Goal: Register for event/course

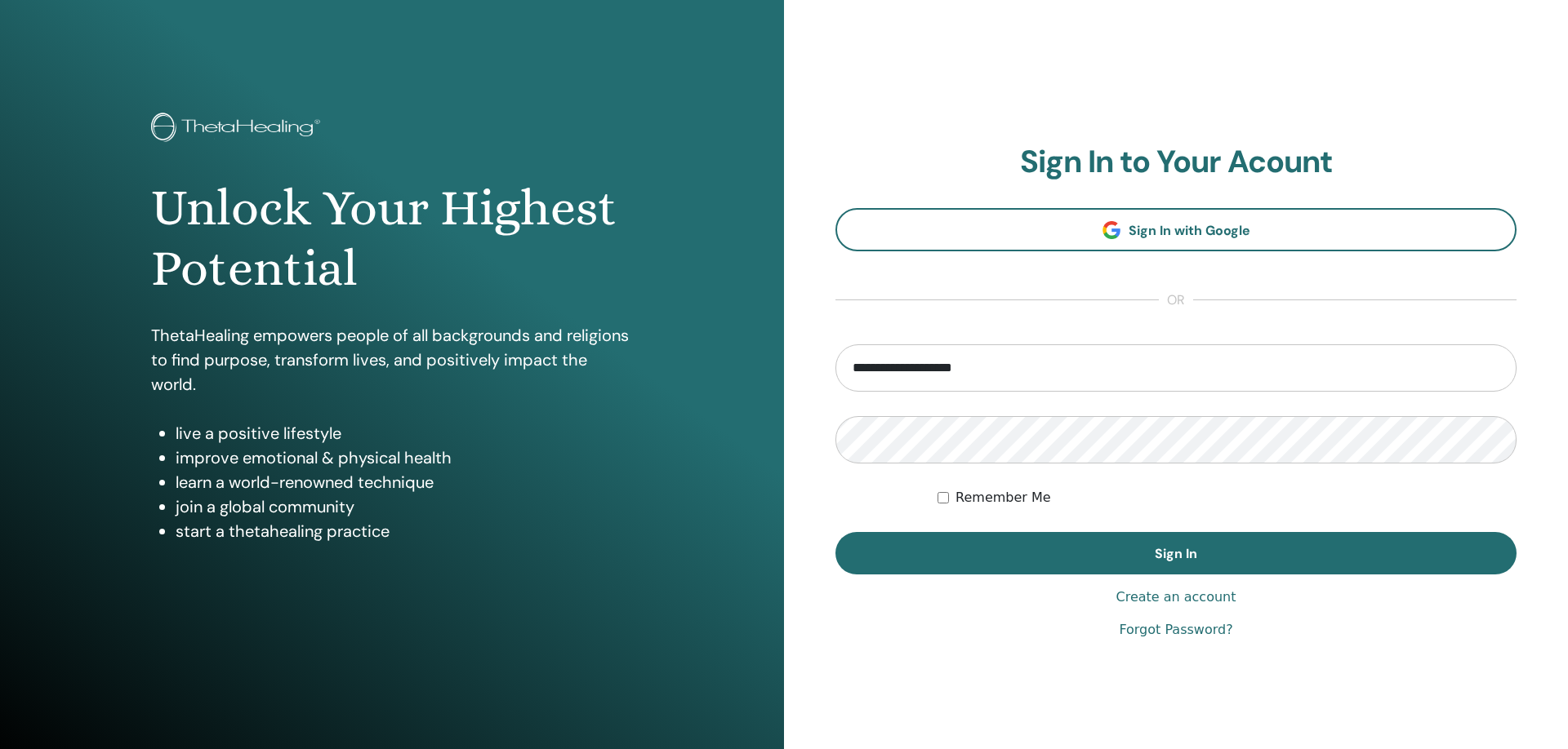
type input "**********"
click at [835, 532] on button "Sign In" at bounding box center [1176, 553] width 681 height 42
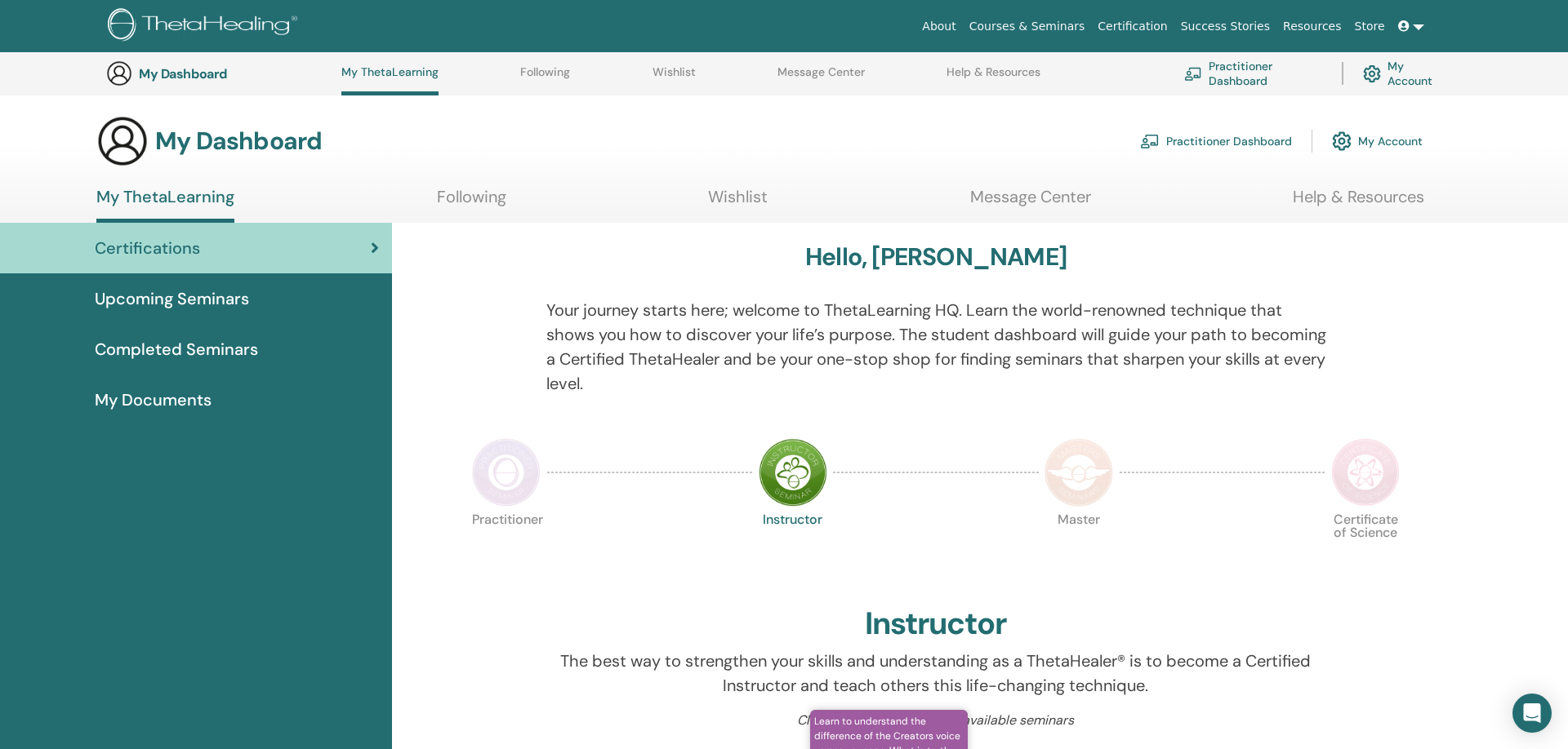
scroll to position [375, 0]
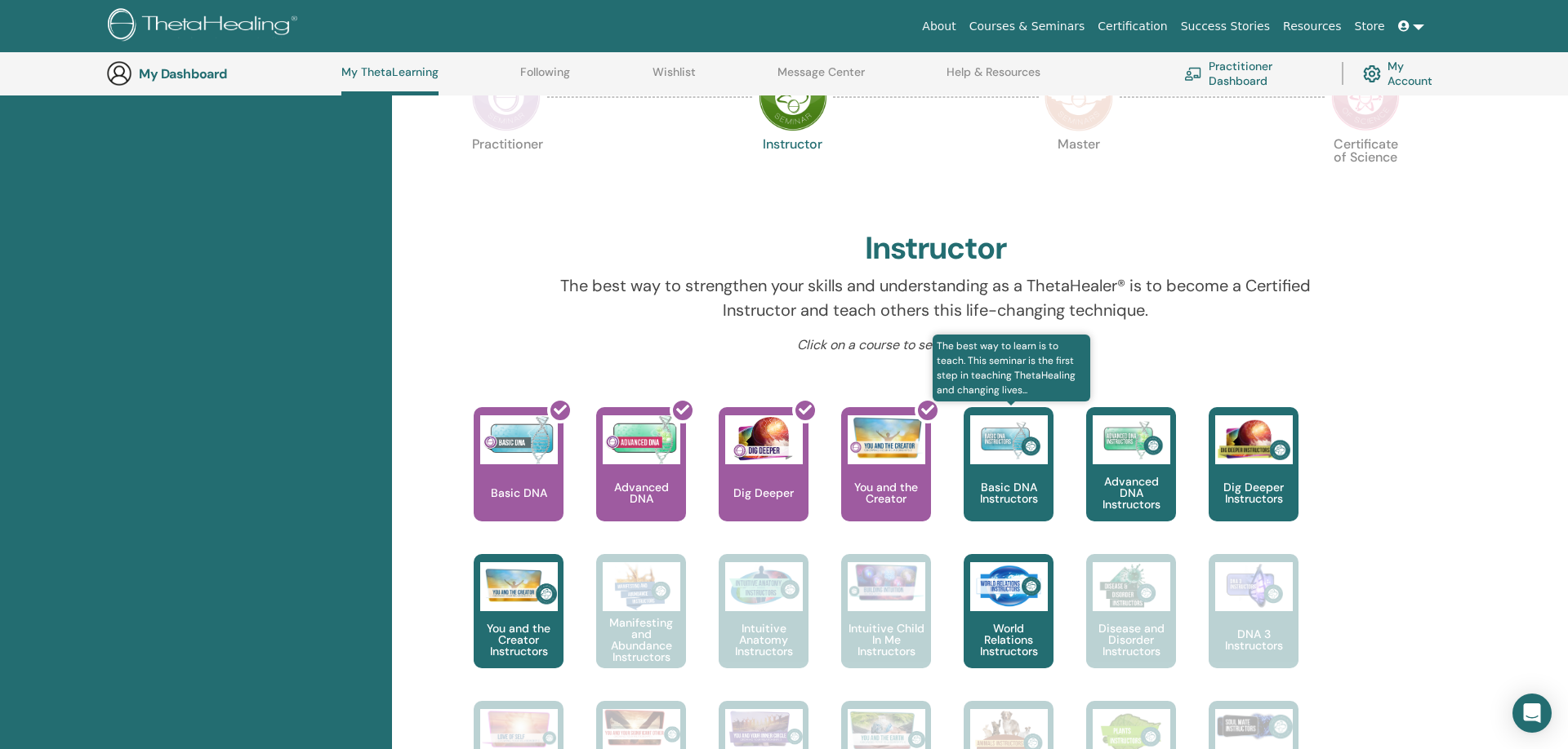
click at [993, 490] on p "Basic DNA Instructors" at bounding box center [1009, 493] width 90 height 23
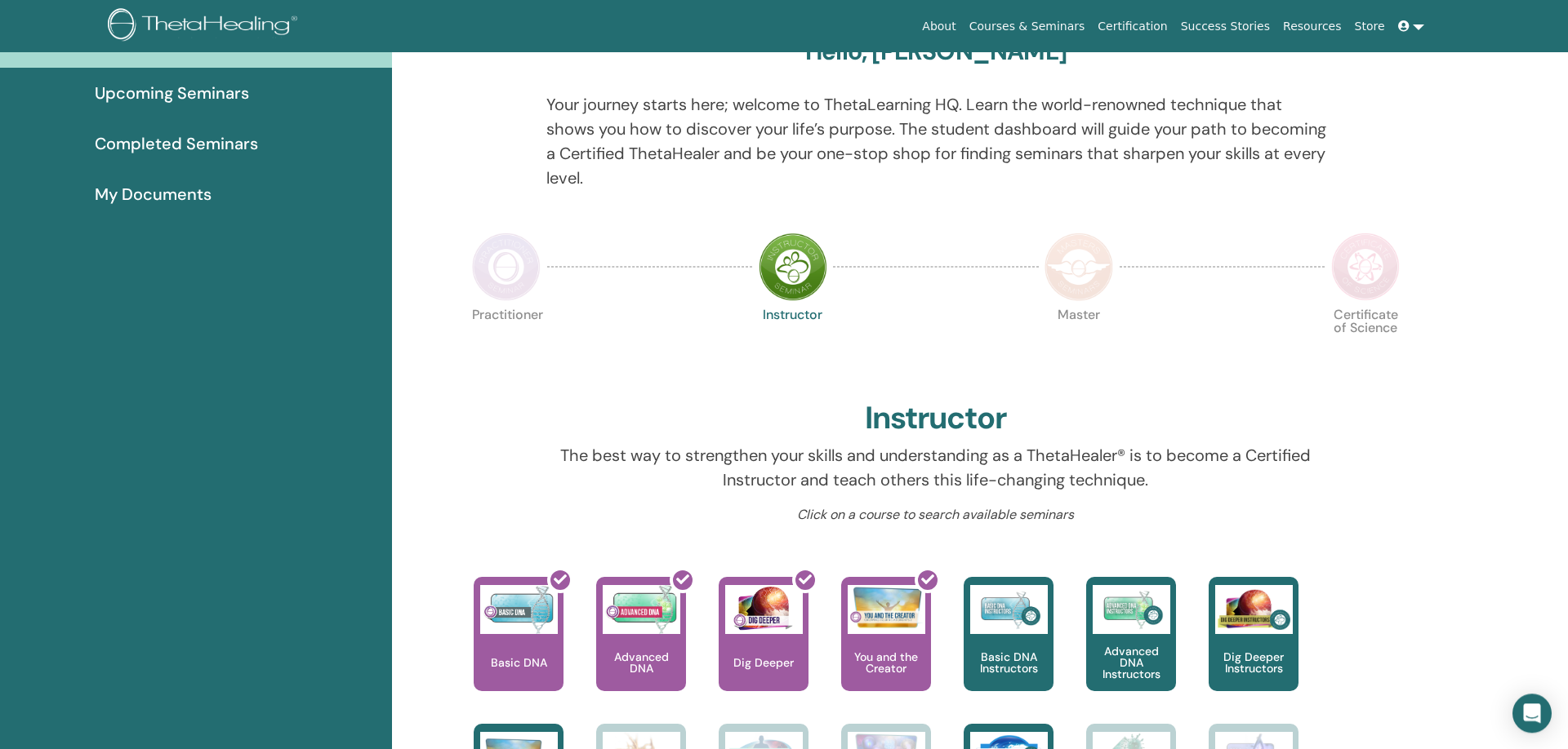
scroll to position [209, 0]
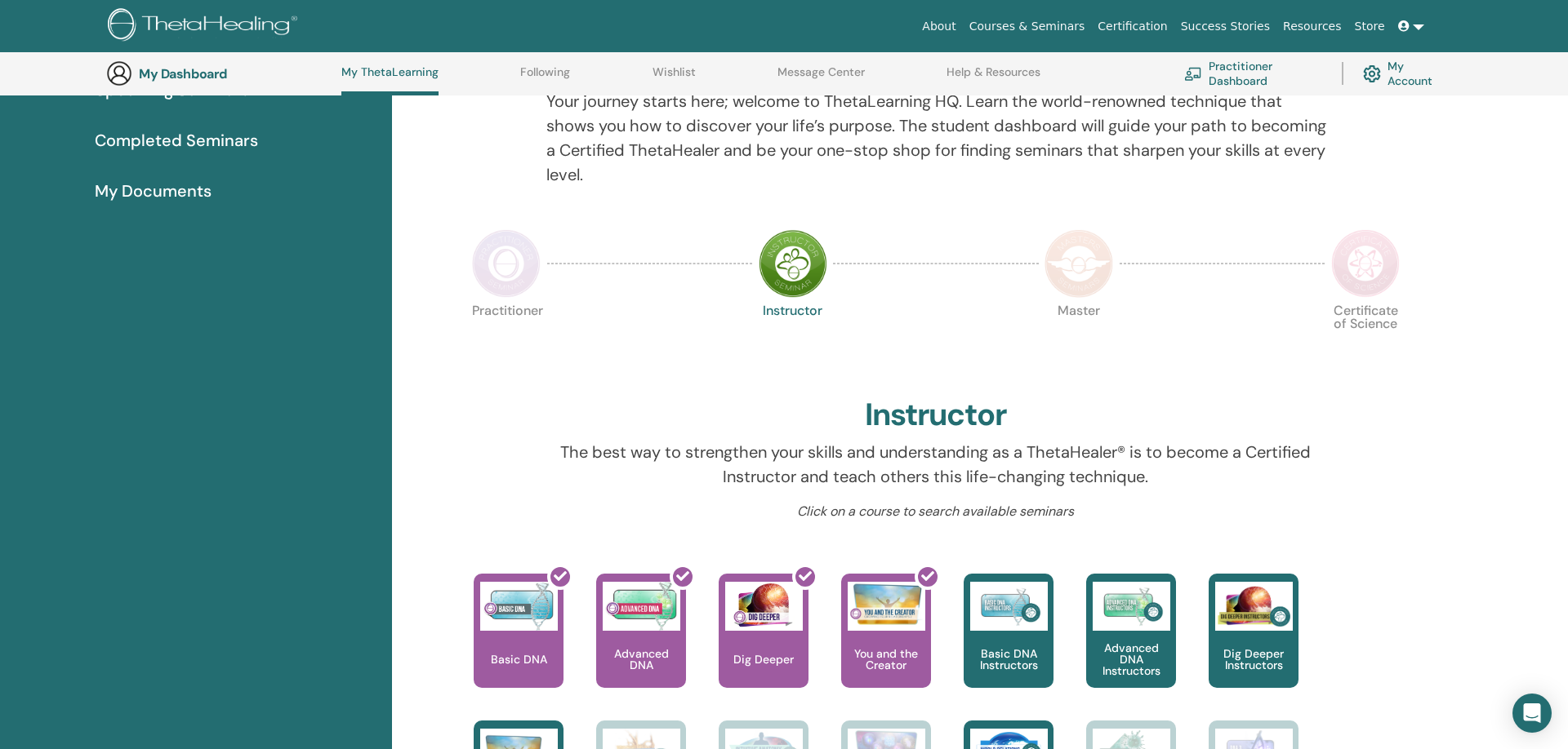
click at [491, 280] on img at bounding box center [506, 263] width 68 height 68
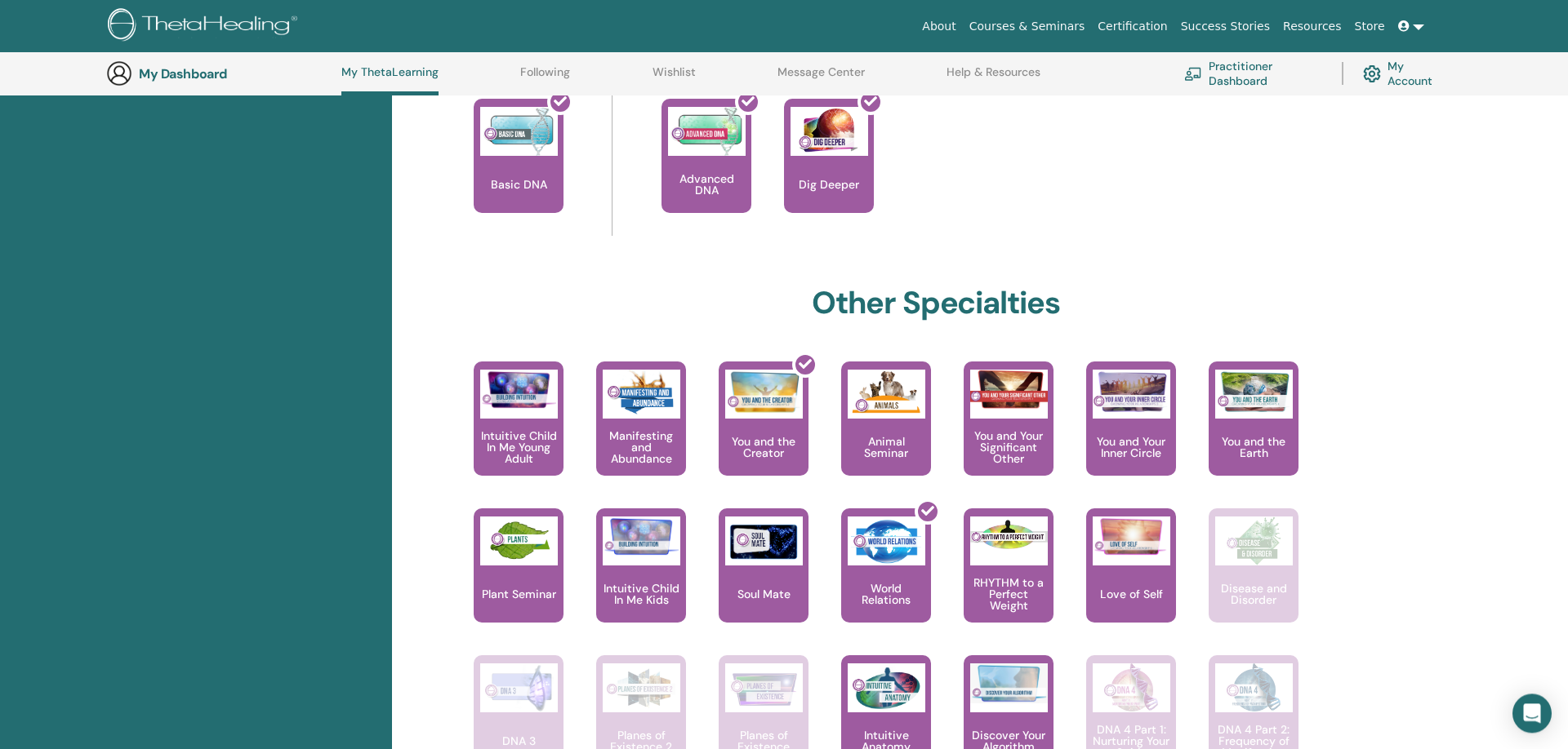
scroll to position [709, 0]
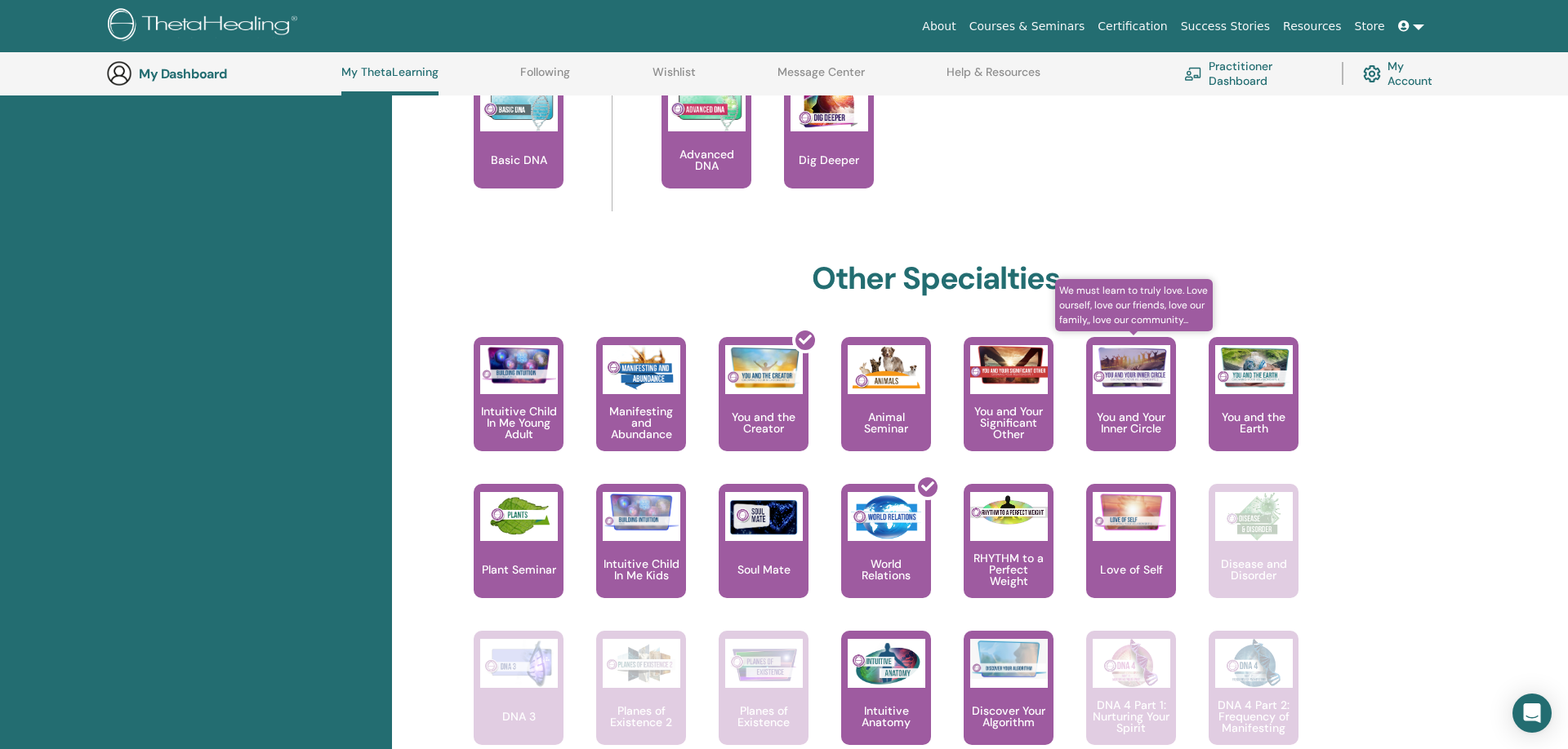
click at [1138, 419] on p "You and Your Inner Circle" at bounding box center [1131, 423] width 90 height 23
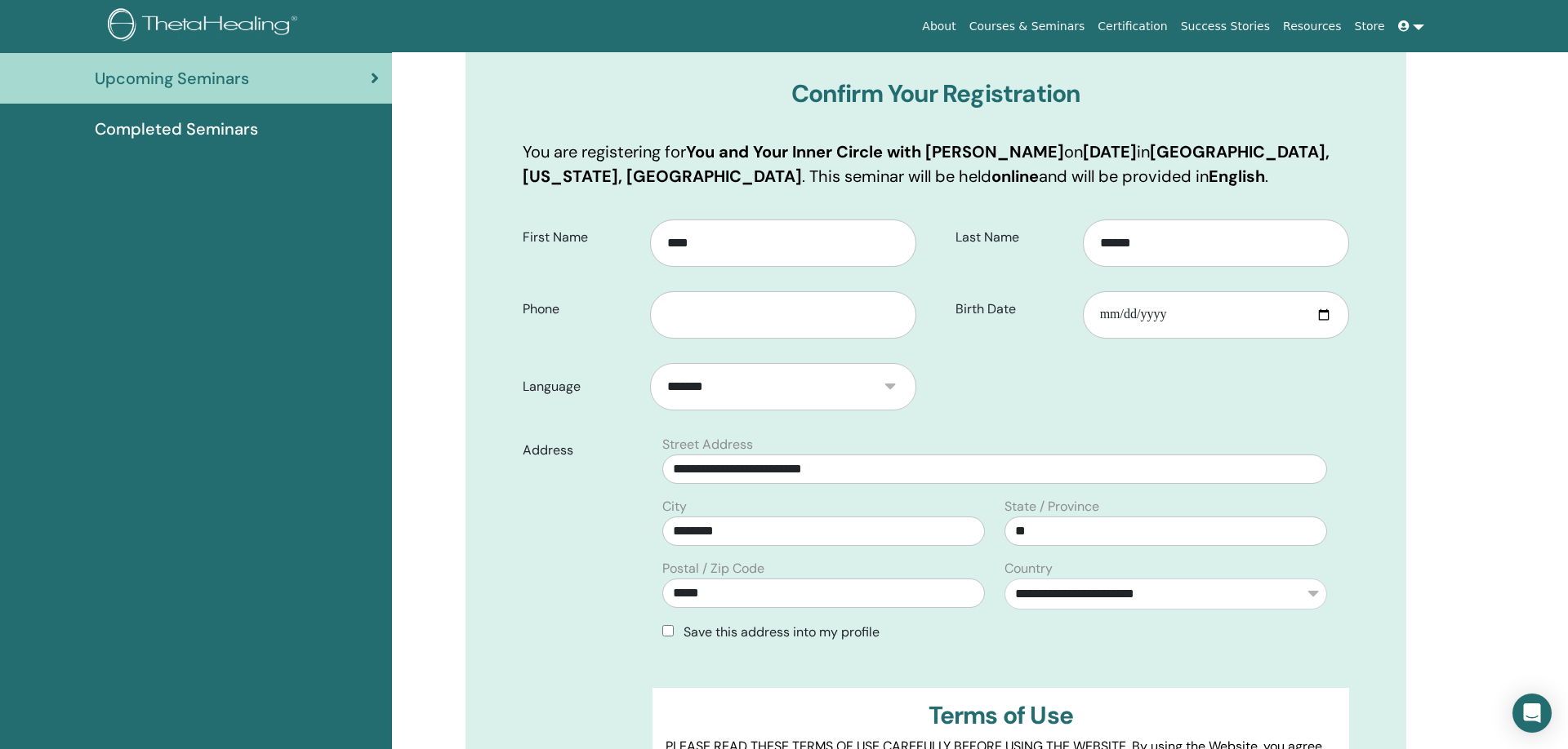
scroll to position [205, 0]
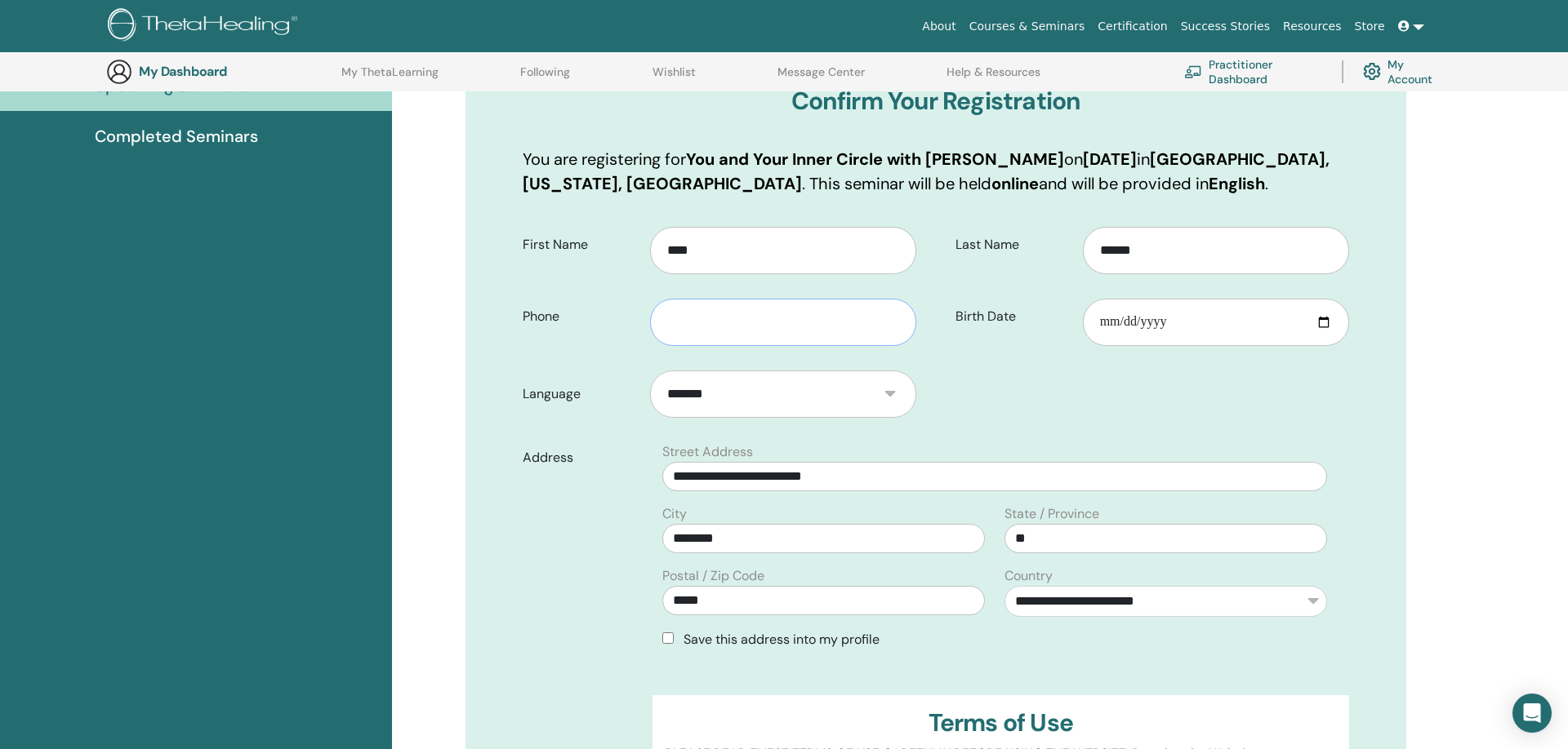
click at [839, 325] on input "text" at bounding box center [782, 321] width 266 height 47
type input "**********"
click at [1204, 326] on input "Birth Date" at bounding box center [1215, 321] width 266 height 47
type input "**********"
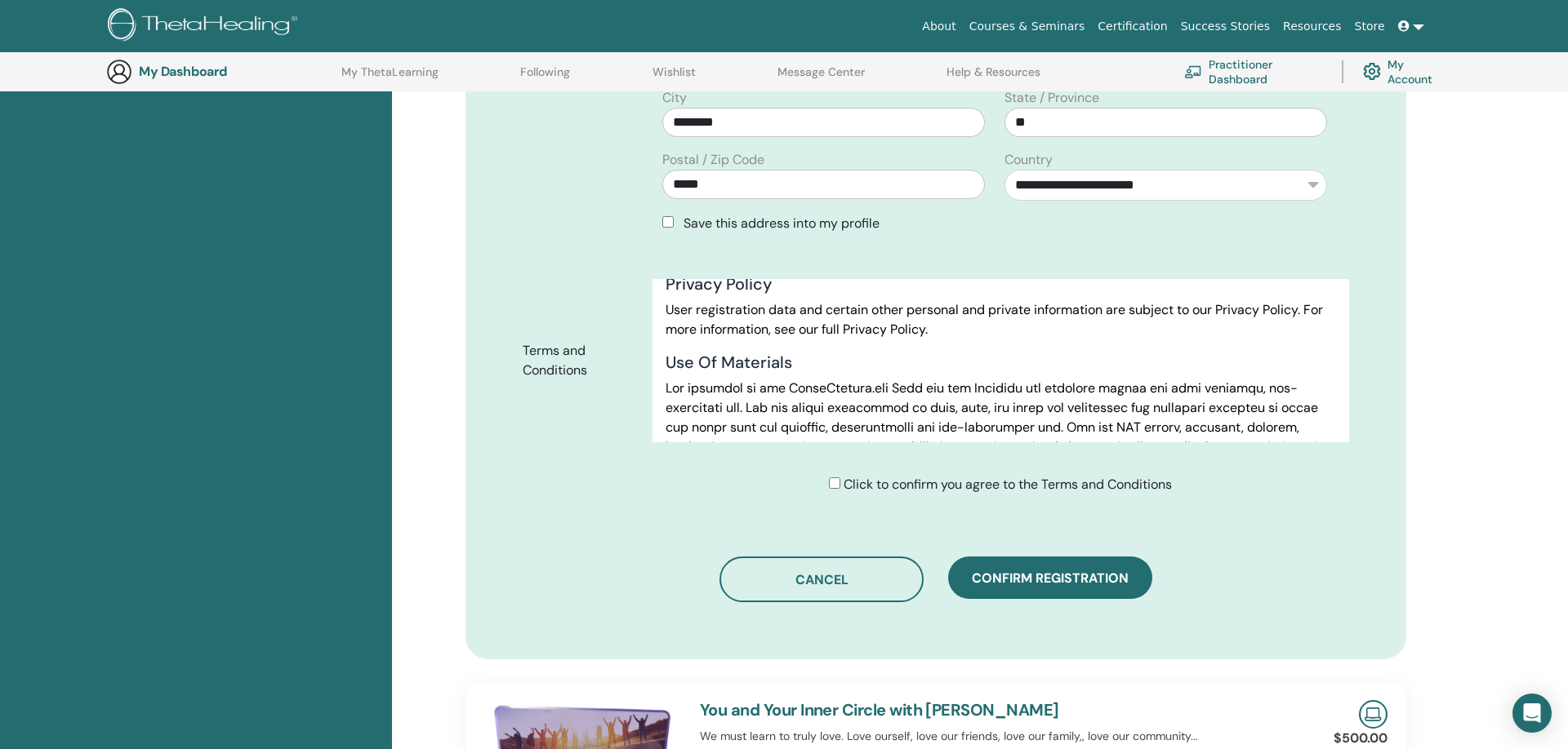
scroll to position [704, 0]
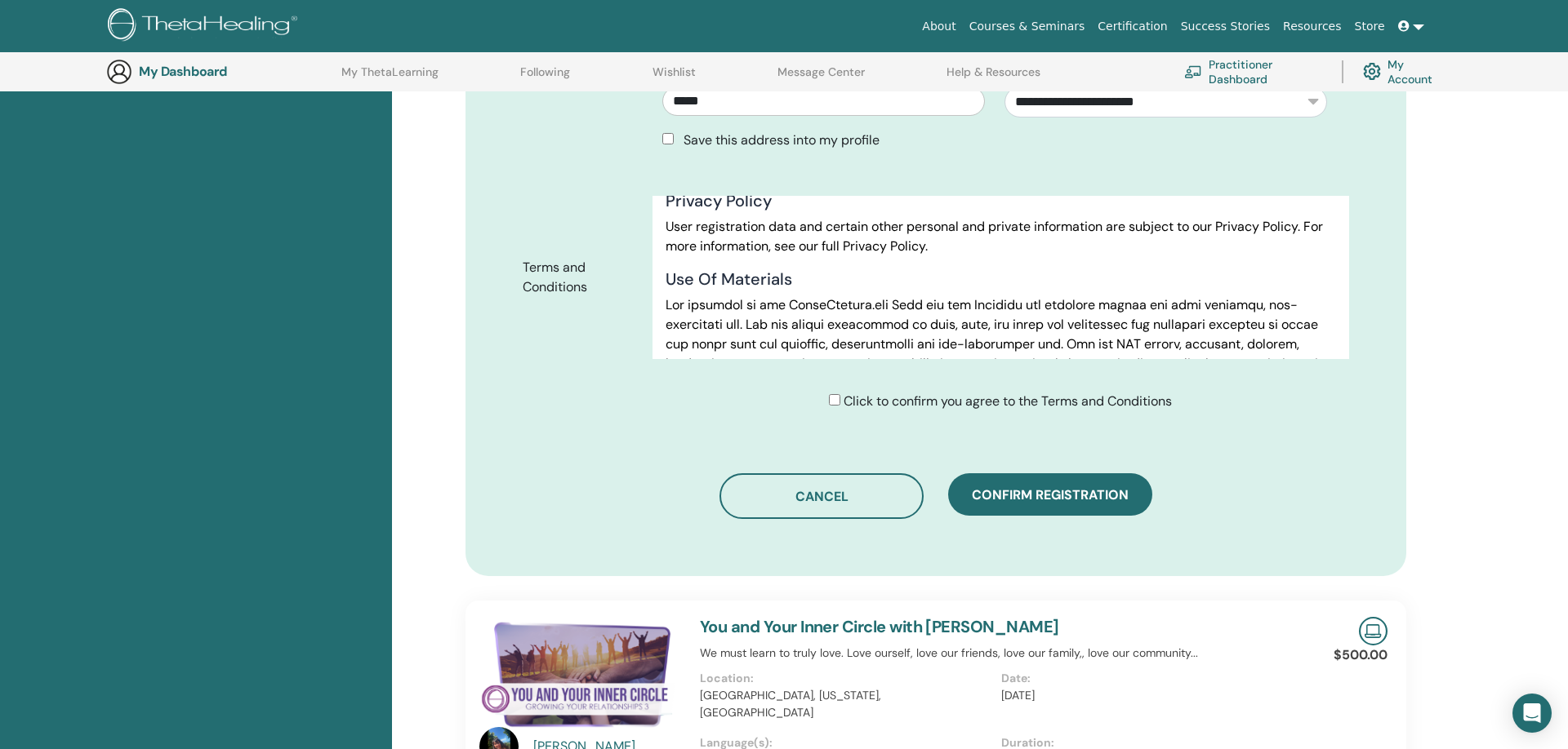
click at [830, 411] on div "Click to confirm you agree to the Terms and Conditions" at bounding box center [936, 408] width 851 height 33
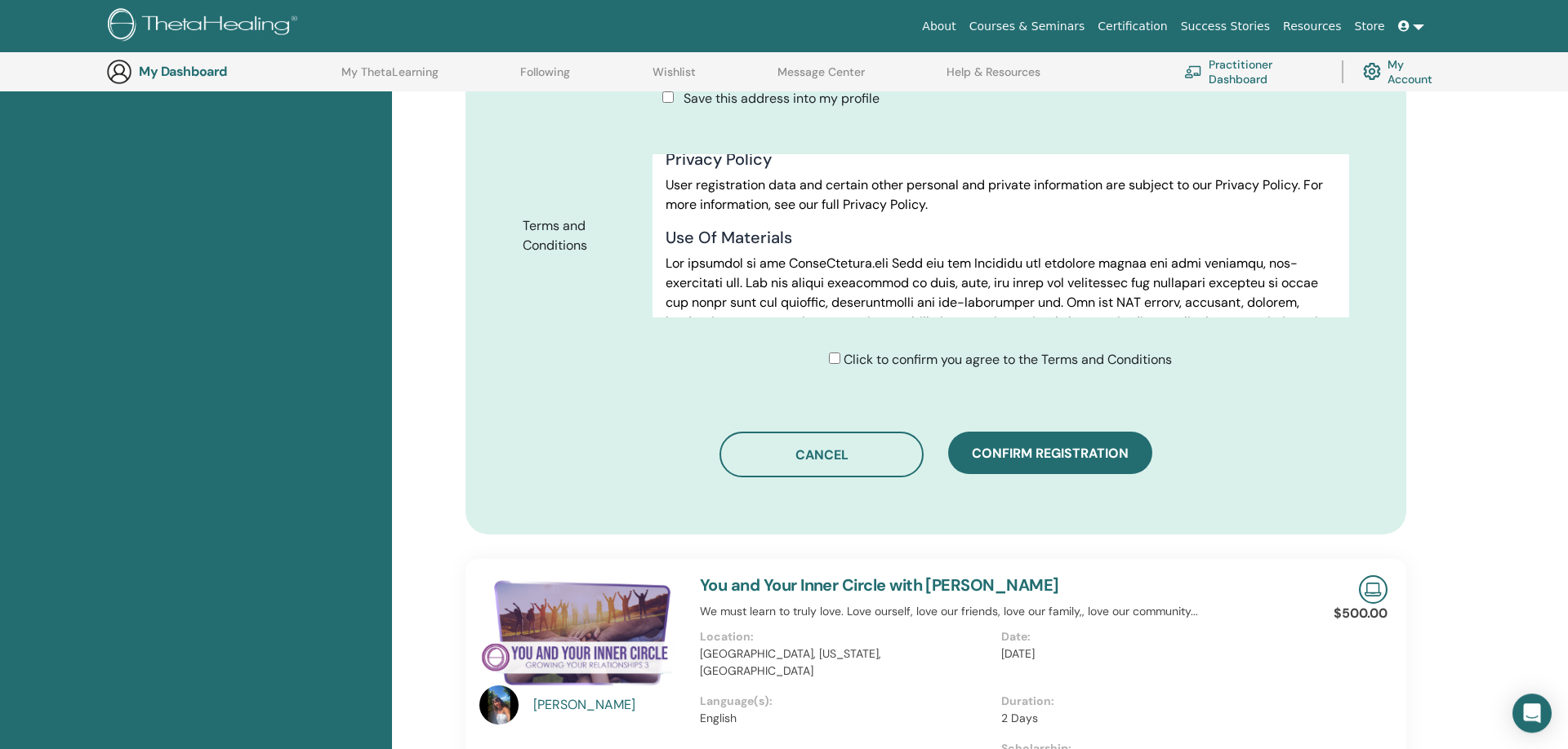
scroll to position [787, 0]
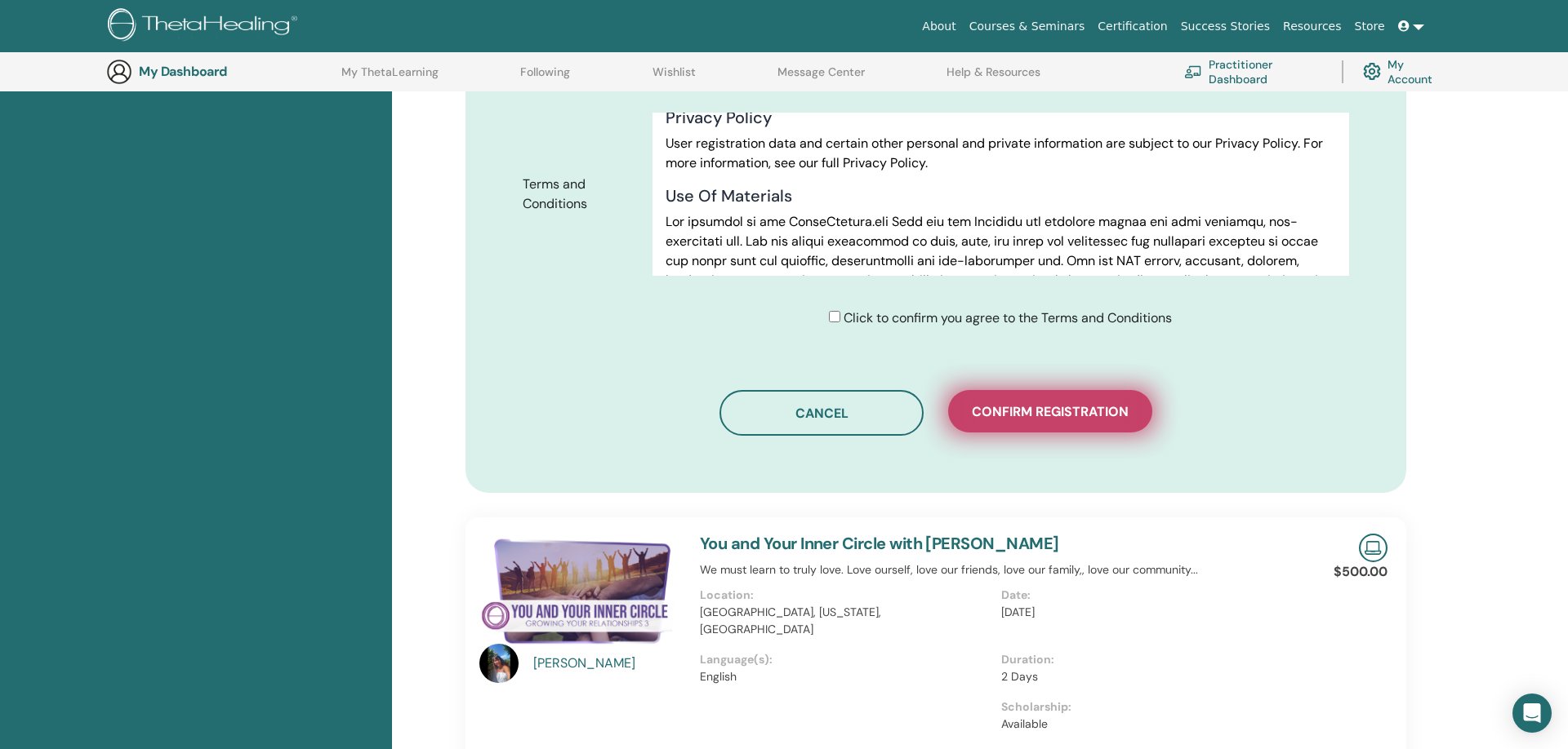
click at [1082, 410] on span "Confirm registration" at bounding box center [1050, 411] width 156 height 17
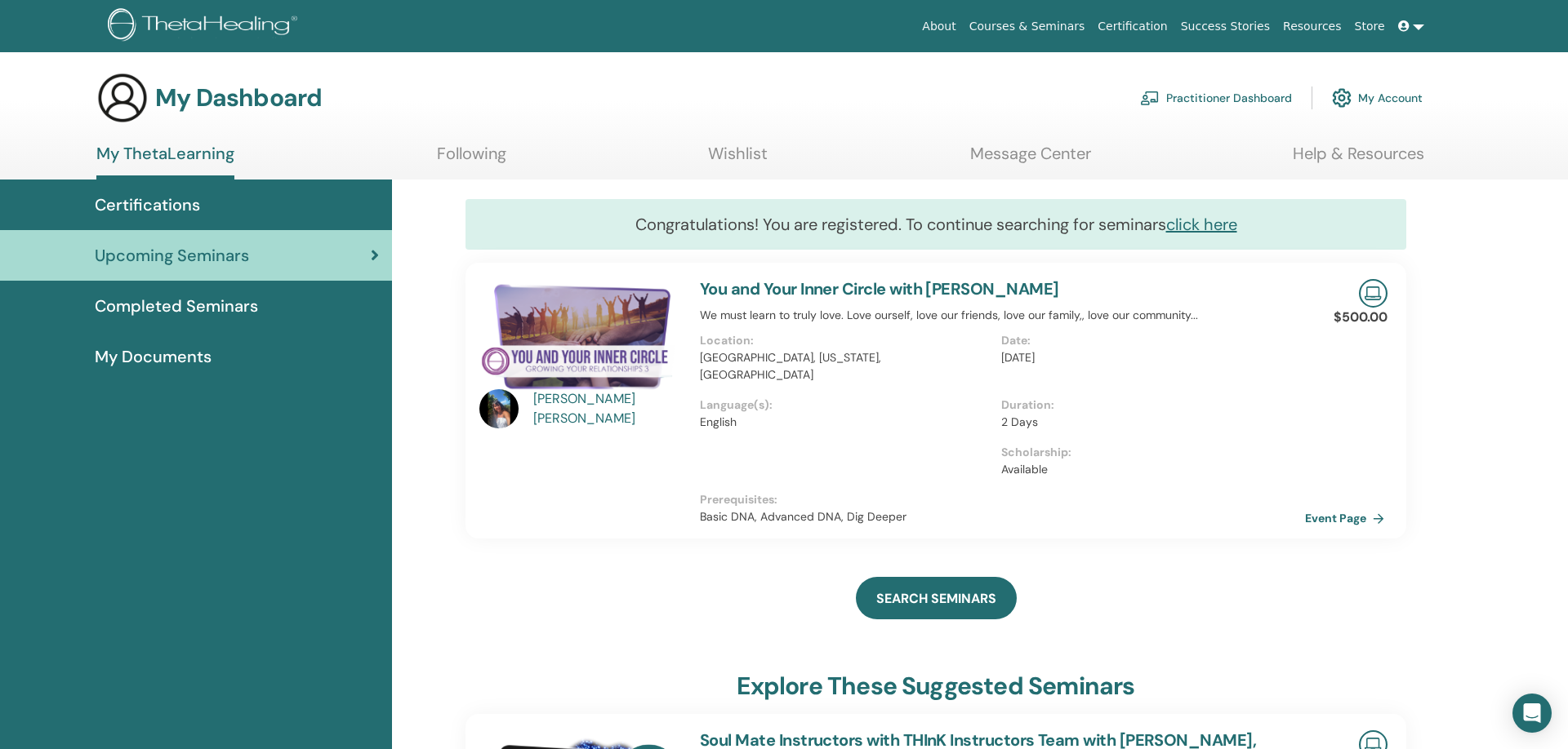
click at [1343, 506] on link "Event Page" at bounding box center [1347, 519] width 85 height 25
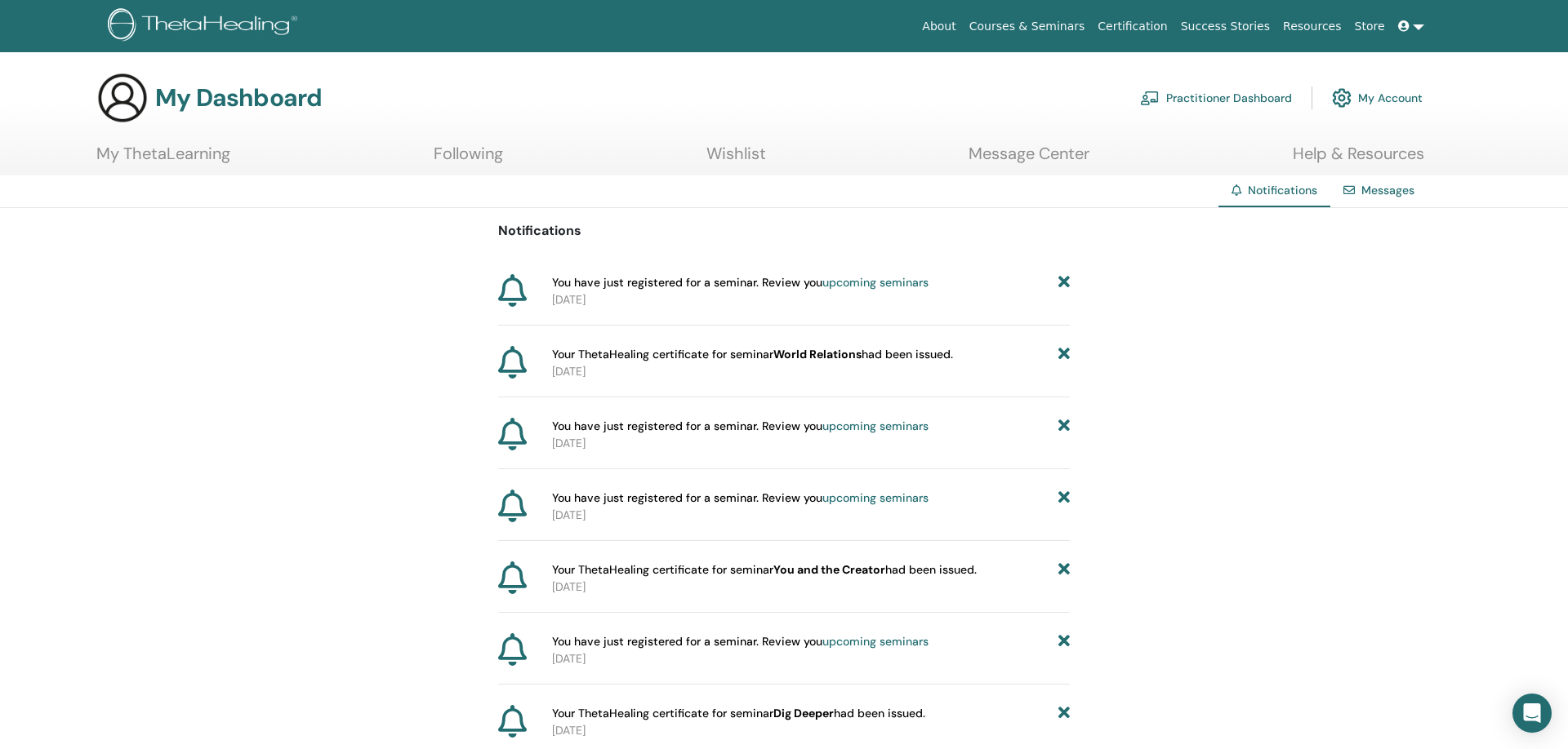
click at [880, 281] on link "upcoming seminars" at bounding box center [875, 282] width 107 height 14
